Goal: Task Accomplishment & Management: Manage account settings

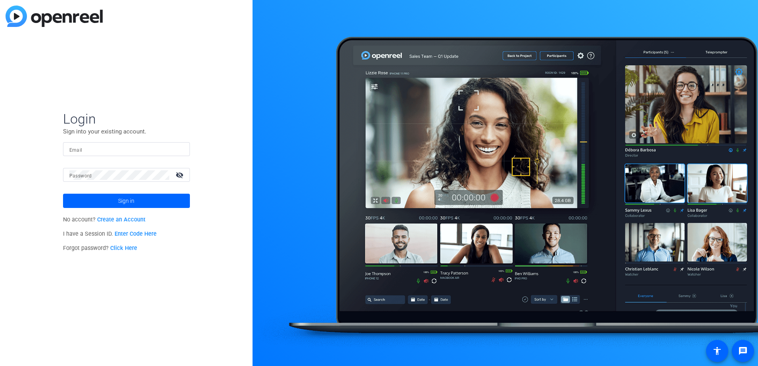
click at [84, 149] on input "Email" at bounding box center [126, 150] width 114 height 10
type input "[PERSON_NAME][EMAIL_ADDRESS][PERSON_NAME][DOMAIN_NAME]"
click at [146, 208] on span at bounding box center [126, 201] width 127 height 19
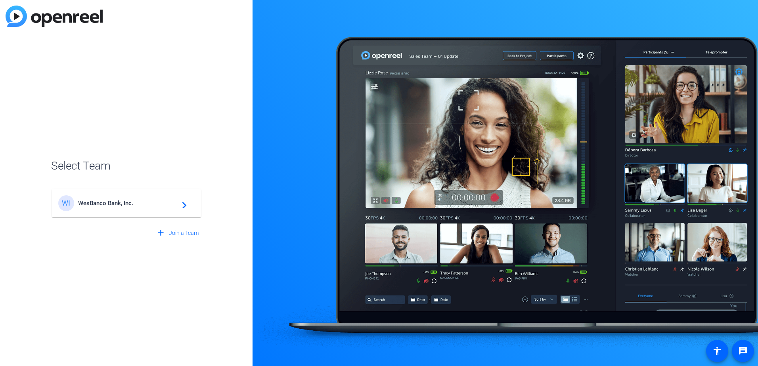
click at [140, 202] on span "WesBanco Bank, Inc." at bounding box center [127, 203] width 99 height 7
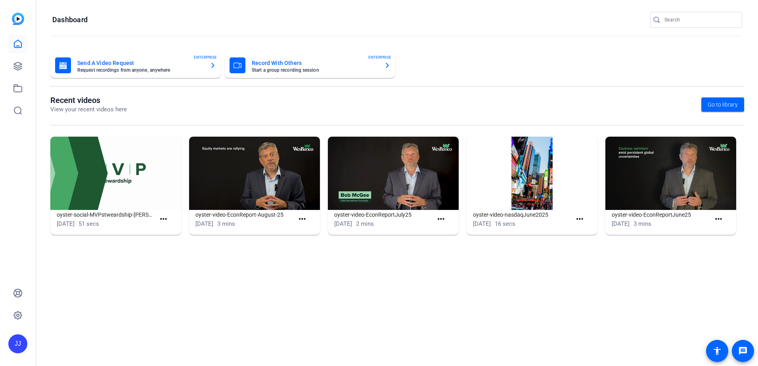
drag, startPoint x: 675, startPoint y: 293, endPoint x: 662, endPoint y: 297, distance: 13.2
click at [675, 293] on mat-sidenav-content "Dashboard Send A Video Request Request recordings from anyone, anywhere ENTERPR…" at bounding box center [397, 183] width 722 height 366
click at [710, 109] on span "Go to library" at bounding box center [723, 105] width 30 height 8
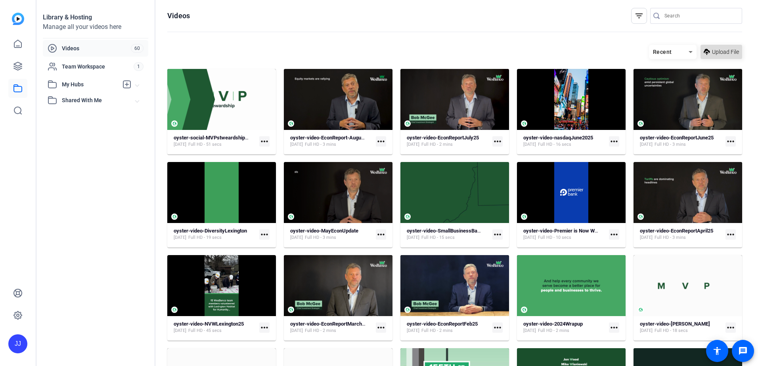
click at [715, 51] on span "Upload File" at bounding box center [725, 52] width 27 height 8
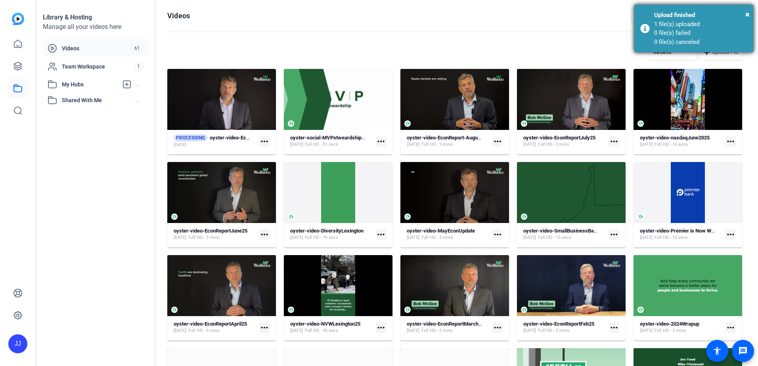
click at [750, 15] on div "× Upload finished 1 file(s) uploaded 0 file(s) failed 0 file(s) canceled" at bounding box center [694, 29] width 119 height 48
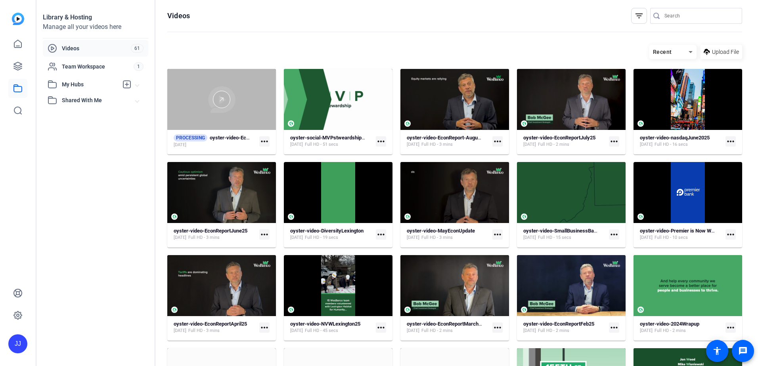
click at [222, 124] on div at bounding box center [221, 99] width 109 height 61
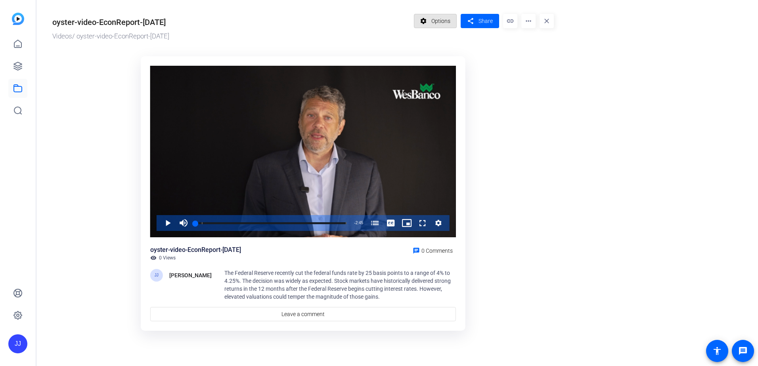
click at [435, 22] on span "Options" at bounding box center [441, 20] width 19 height 15
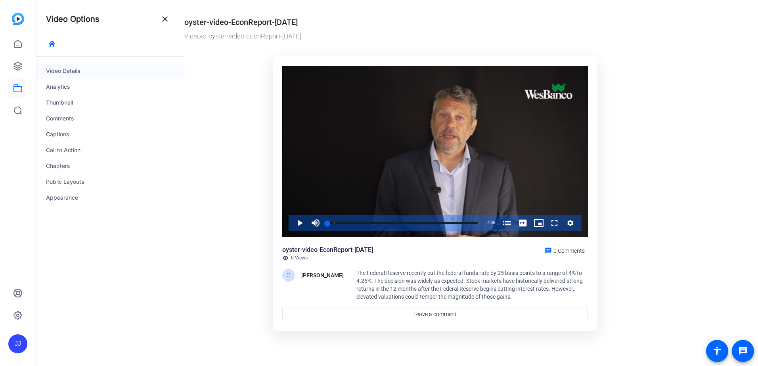
click at [73, 67] on div "Video Details" at bounding box center [110, 71] width 148 height 16
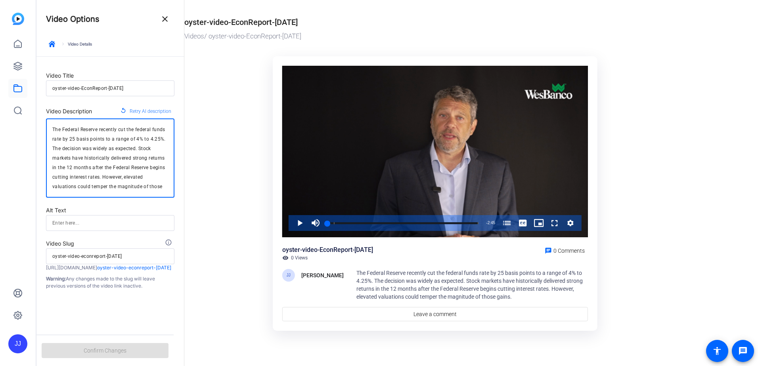
click at [82, 144] on textarea "The Federal Reserve recently cut the federal funds rate by 25 basis points to a…" at bounding box center [110, 158] width 116 height 67
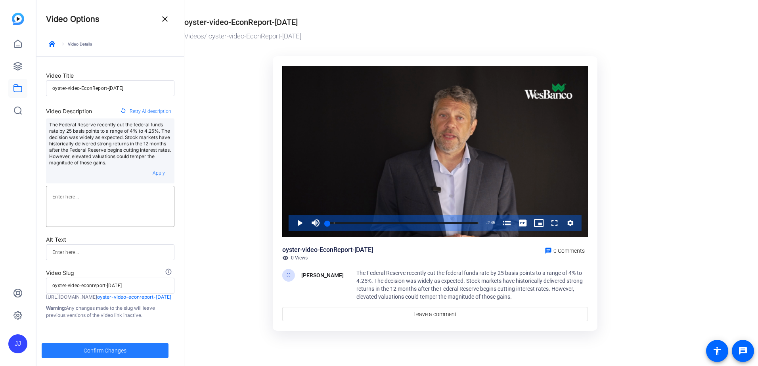
click at [123, 352] on span "Confirm Changes" at bounding box center [105, 350] width 43 height 15
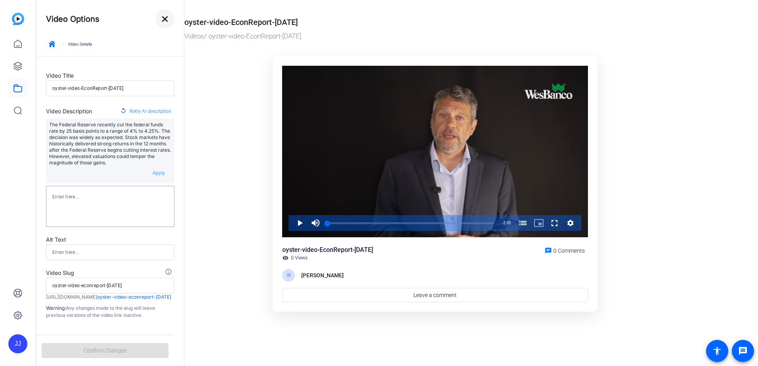
click at [168, 16] on mat-icon "close" at bounding box center [165, 19] width 10 height 10
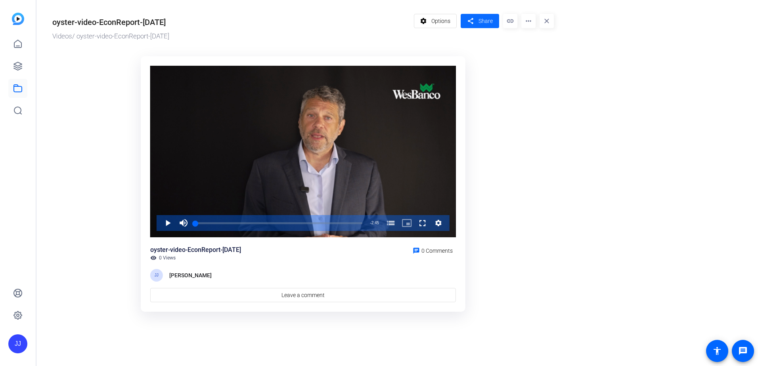
click at [472, 18] on mat-icon "share" at bounding box center [471, 21] width 10 height 11
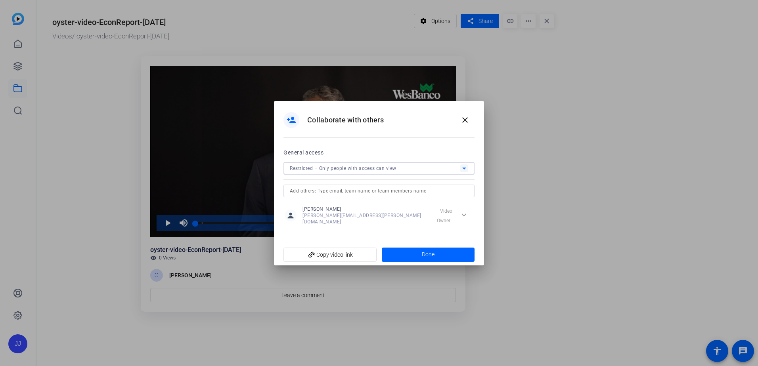
click at [369, 171] on span "Restricted – Only people with access can view" at bounding box center [343, 169] width 107 height 6
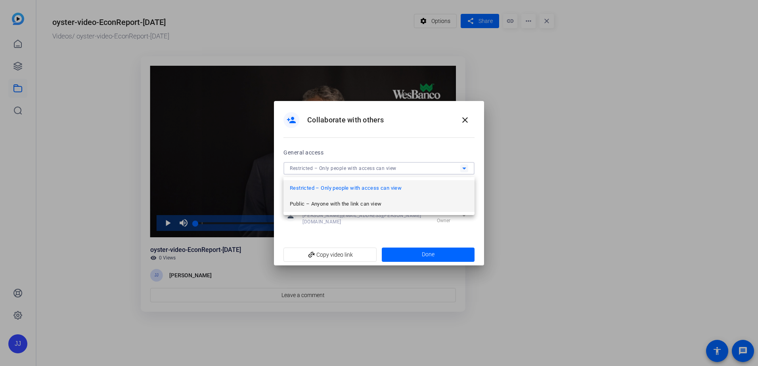
click at [352, 206] on span "Public – Anyone with the link can view" at bounding box center [336, 204] width 92 height 10
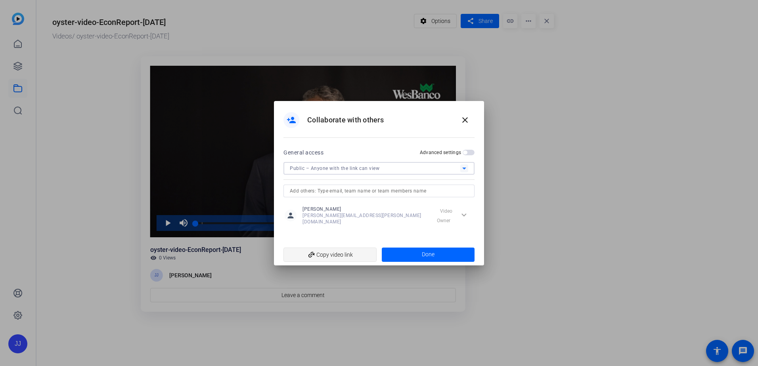
click at [349, 257] on span "add_link Copy video link" at bounding box center [330, 254] width 81 height 15
